Goal: Information Seeking & Learning: Check status

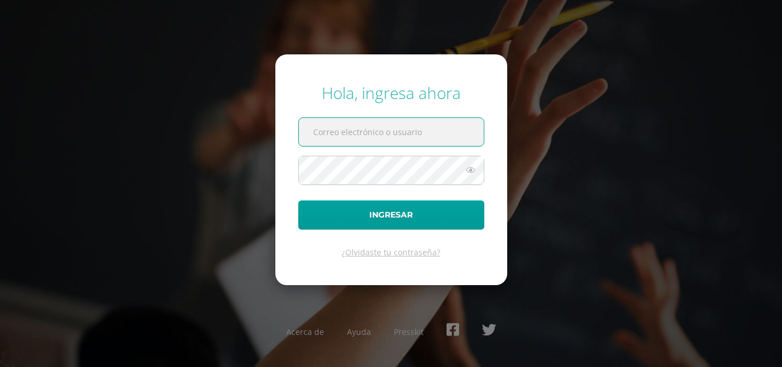
click at [383, 141] on input "text" at bounding box center [391, 132] width 185 height 28
type input "[EMAIL_ADDRESS][DOMAIN_NAME]"
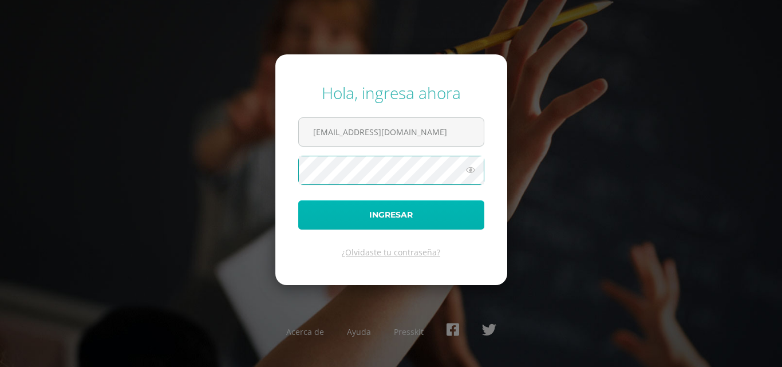
click at [385, 209] on button "Ingresar" at bounding box center [391, 214] width 186 height 29
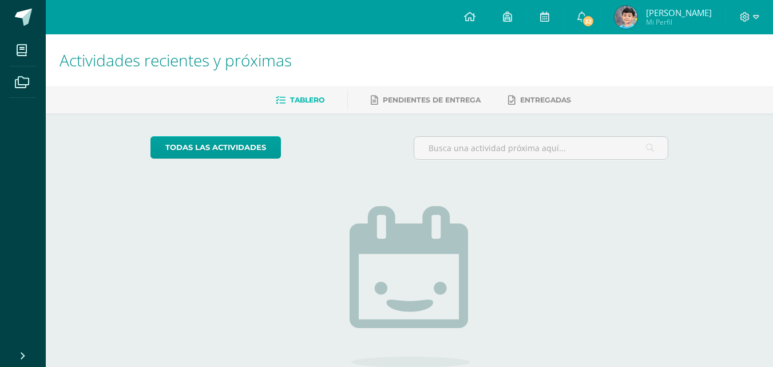
click at [667, 12] on span "Gabriel Esteban" at bounding box center [679, 12] width 66 height 11
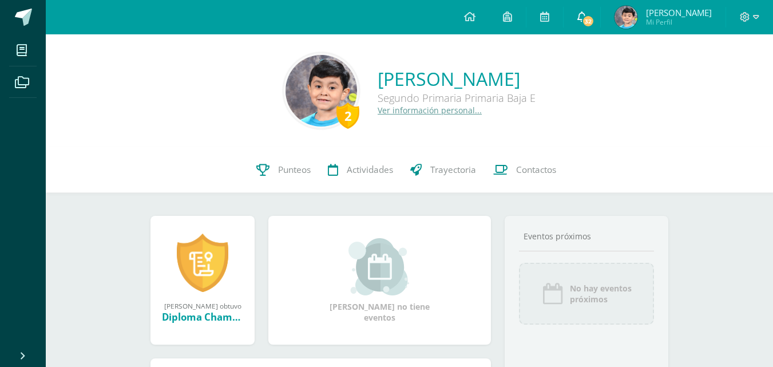
click at [582, 15] on icon at bounding box center [581, 16] width 9 height 10
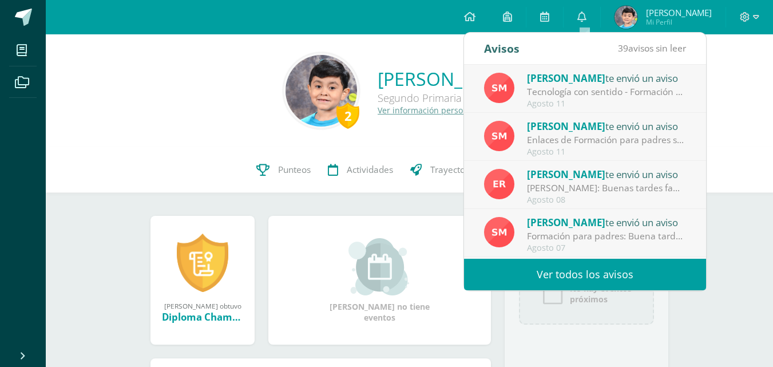
click at [583, 97] on div "Tecnología con sentido - Formación para padres: Buena tarde estimadas familias.…" at bounding box center [606, 91] width 159 height 13
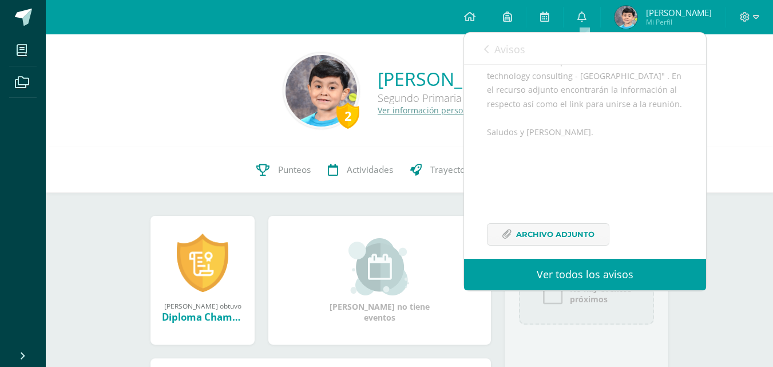
scroll to position [251, 0]
click at [634, 274] on link "Ver todos los avisos" at bounding box center [585, 274] width 242 height 31
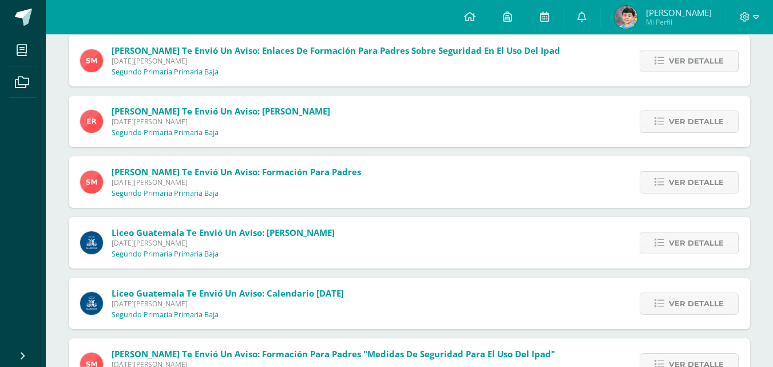
scroll to position [172, 0]
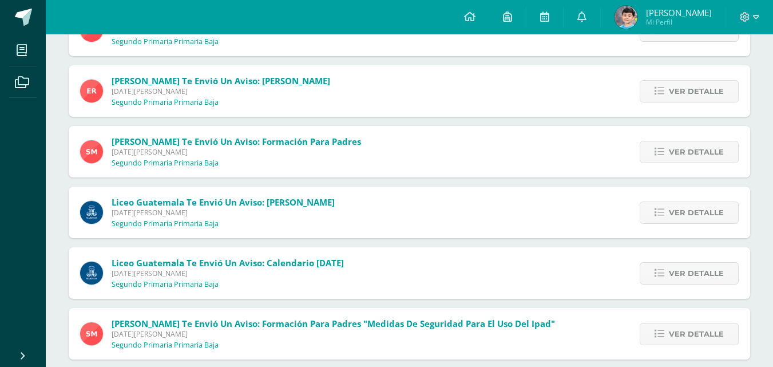
click at [302, 209] on span "Miércoles 06 de Agosto de 2025" at bounding box center [223, 213] width 223 height 10
click at [661, 214] on icon at bounding box center [660, 213] width 10 height 10
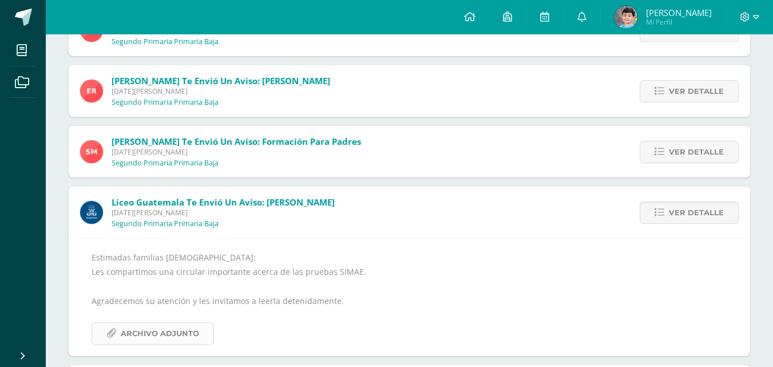
click at [161, 333] on span "Archivo Adjunto" at bounding box center [160, 333] width 78 height 21
click at [670, 17] on span "[PERSON_NAME]" at bounding box center [679, 12] width 66 height 11
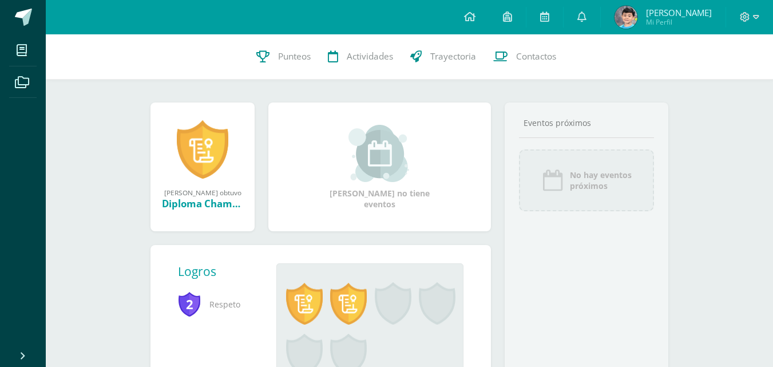
scroll to position [114, 0]
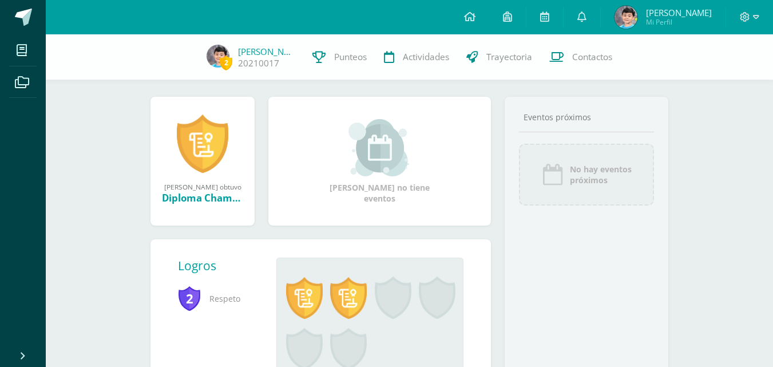
click at [663, 22] on span "Mi Perfil" at bounding box center [679, 22] width 66 height 10
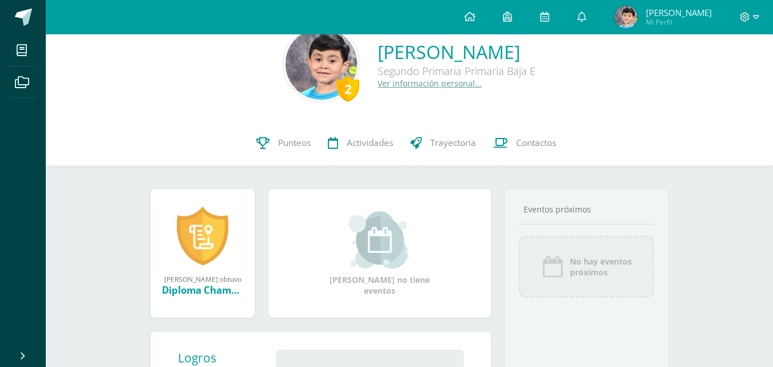
scroll to position [17, 0]
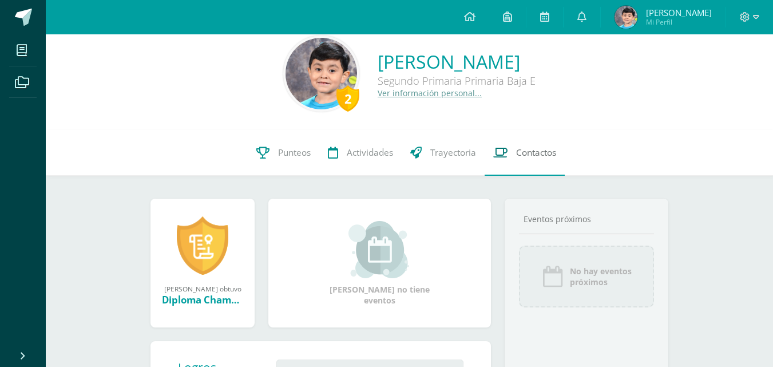
click at [519, 151] on span "Contactos" at bounding box center [536, 153] width 40 height 12
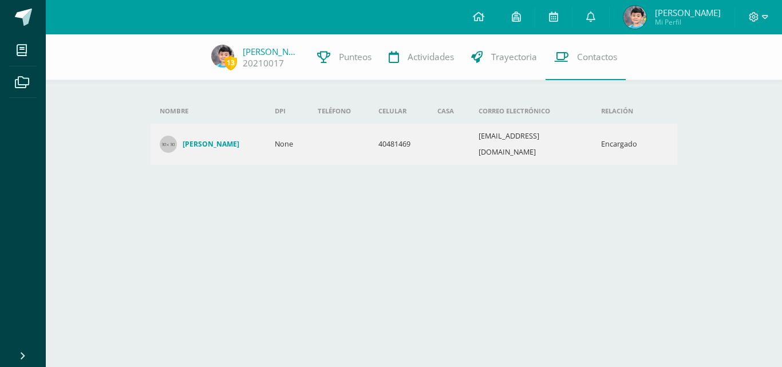
click at [656, 13] on span "Gabriel Esteban Mi Perfil" at bounding box center [672, 17] width 102 height 23
click at [354, 50] on link "Punteos" at bounding box center [344, 57] width 72 height 46
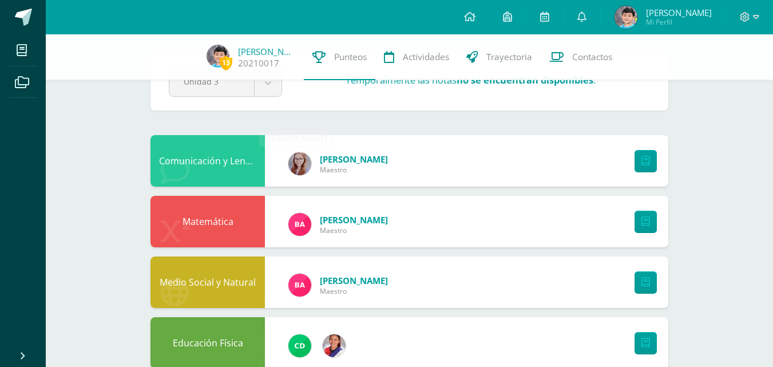
scroll to position [57, 0]
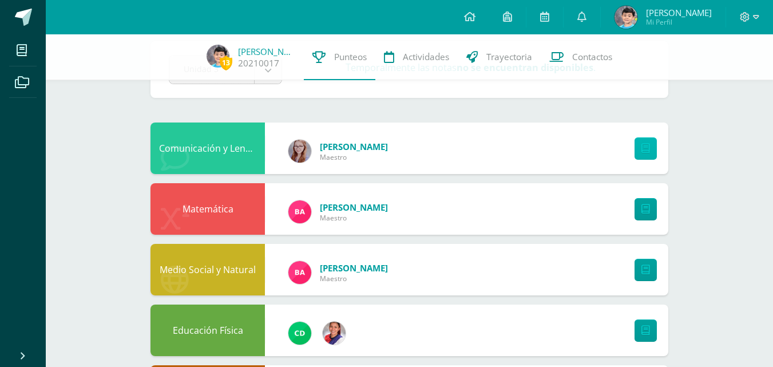
click at [656, 150] on link at bounding box center [646, 148] width 22 height 22
click at [650, 148] on link at bounding box center [646, 148] width 22 height 22
click at [209, 151] on div "Comunicación y Lenguaje,Idioma Extranjero Inglés" at bounding box center [208, 148] width 114 height 52
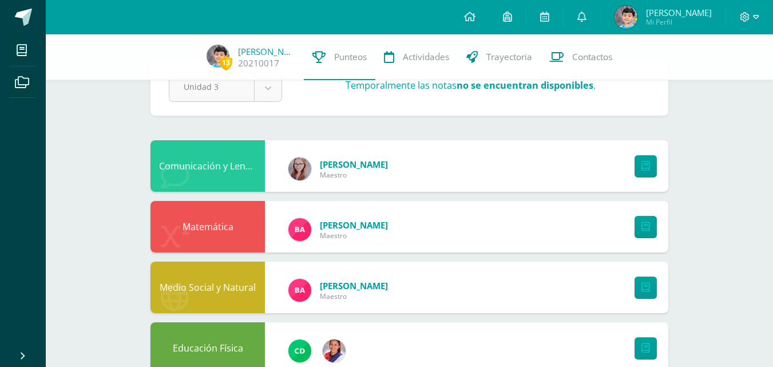
scroll to position [26, 0]
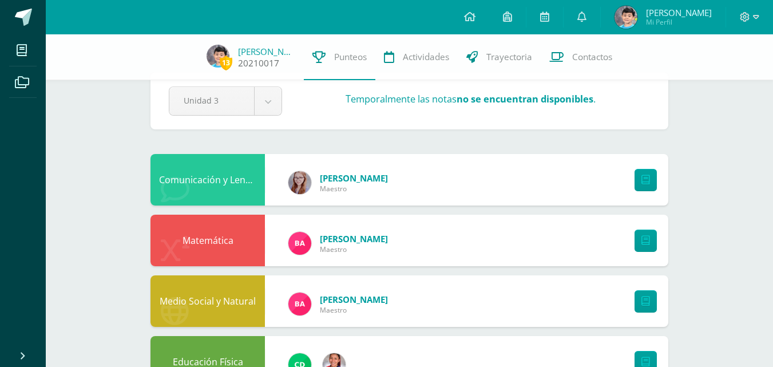
click at [261, 67] on link "20210017" at bounding box center [258, 63] width 41 height 12
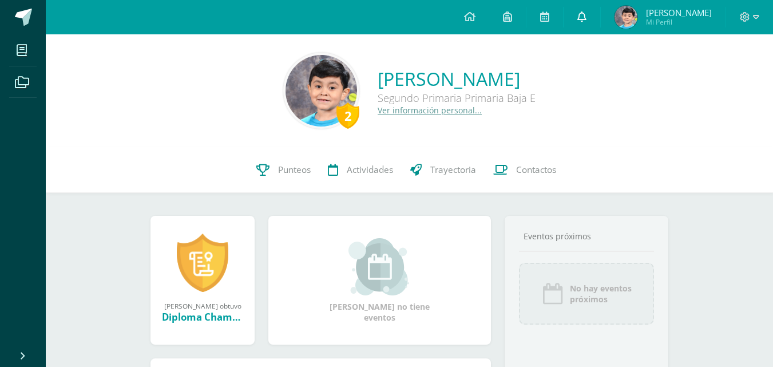
click at [587, 17] on icon at bounding box center [581, 16] width 9 height 10
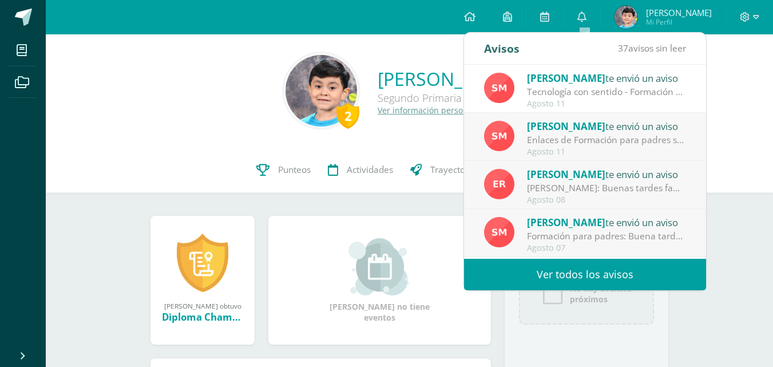
click at [571, 273] on link "Ver todos los avisos" at bounding box center [585, 274] width 242 height 31
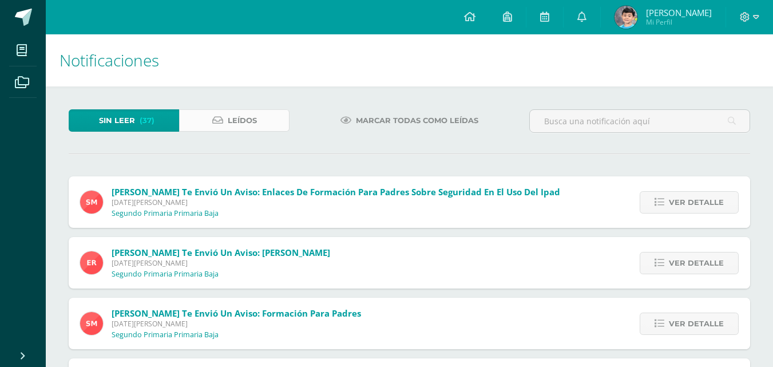
click at [258, 128] on link "Leídos" at bounding box center [234, 120] width 110 height 22
click at [438, 117] on span "Marcar todas como leídas" at bounding box center [417, 120] width 122 height 21
